Goal: Task Accomplishment & Management: Use online tool/utility

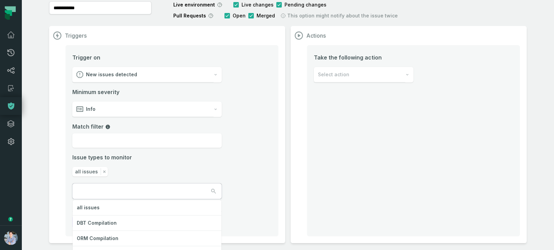
scroll to position [122, 0]
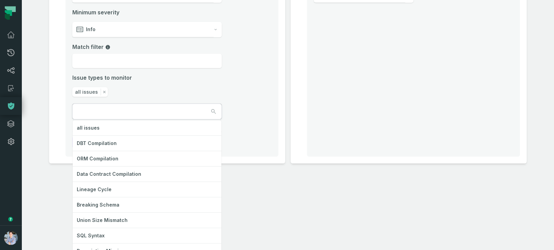
click at [119, 119] on div "all issues DBT Compilation ORM Compilation Data Contract Compilation Lineage Cy…" at bounding box center [147, 111] width 150 height 16
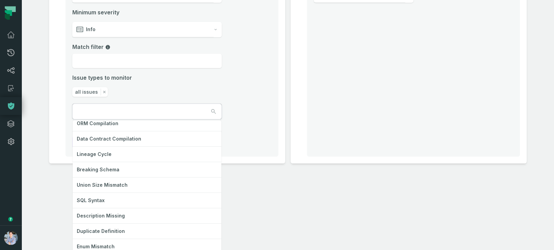
scroll to position [0, 0]
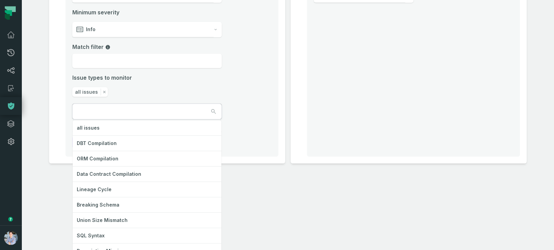
click at [47, 207] on div "**********" at bounding box center [288, 125] width 533 height 250
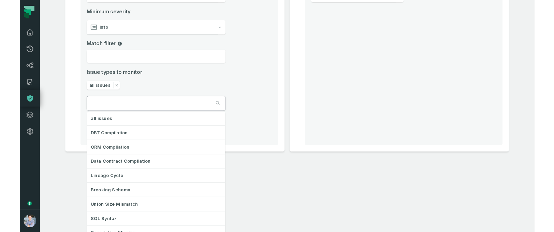
scroll to position [43, 0]
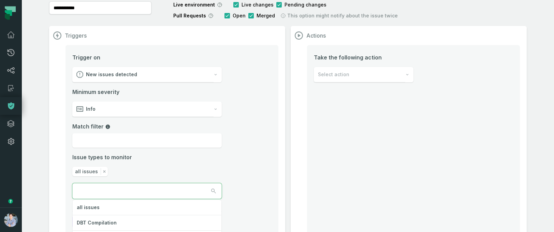
click at [101, 192] on input "text" at bounding box center [103, 190] width 61 height 15
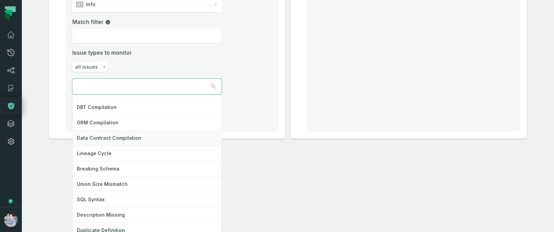
scroll to position [0, 0]
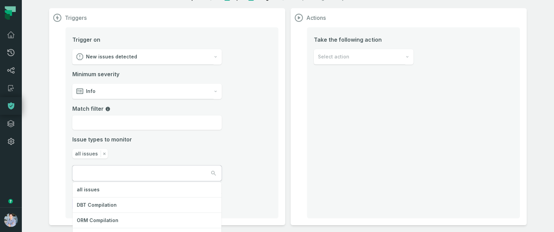
click at [161, 61] on div "Trigger on New issues detected Minimum severity Info Match filter Issue types t…" at bounding box center [147, 108] width 150 height 145
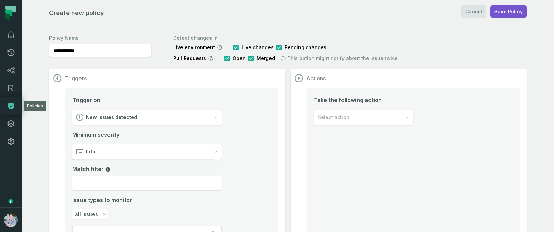
click at [12, 102] on icon at bounding box center [11, 105] width 6 height 7
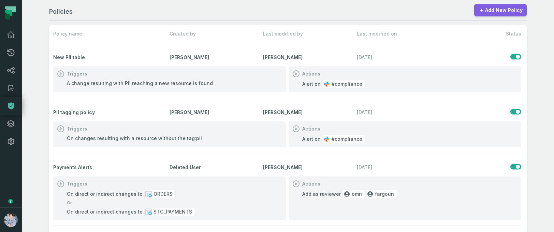
click at [497, 6] on link "Add New Policy" at bounding box center [501, 10] width 53 height 12
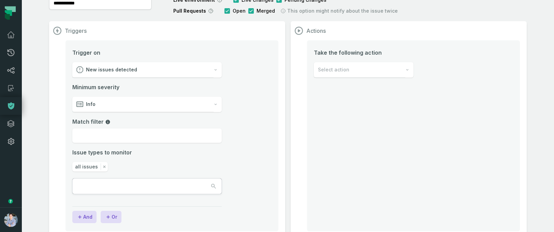
scroll to position [60, 0]
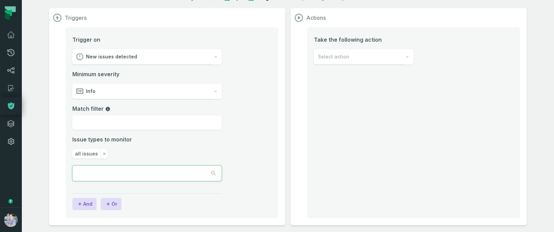
click at [118, 174] on input "text" at bounding box center [103, 173] width 61 height 15
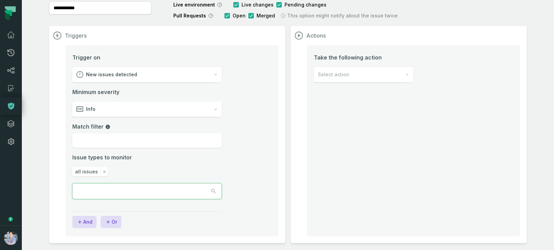
scroll to position [43, 0]
